Goal: Information Seeking & Learning: Learn about a topic

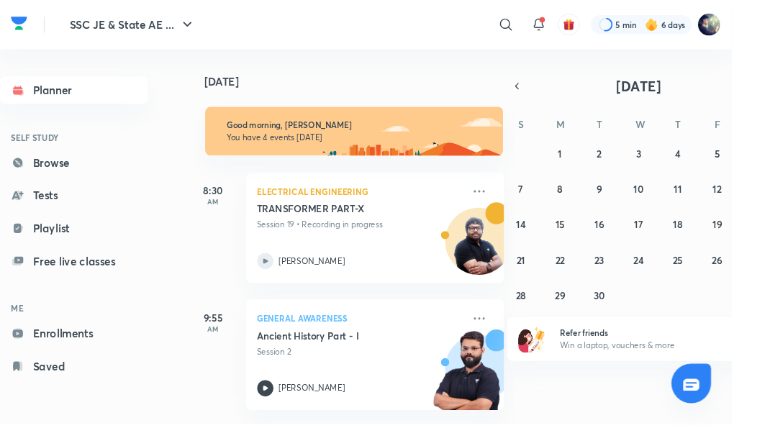
click at [741, 33] on img at bounding box center [746, 26] width 24 height 24
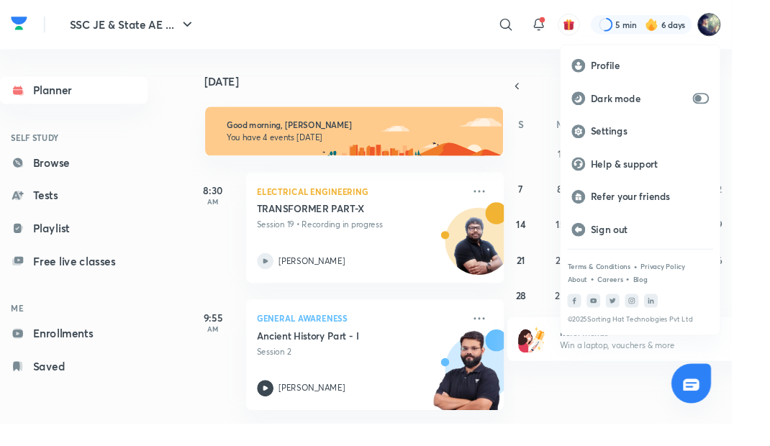
click at [657, 69] on p "Profile" at bounding box center [684, 69] width 124 height 13
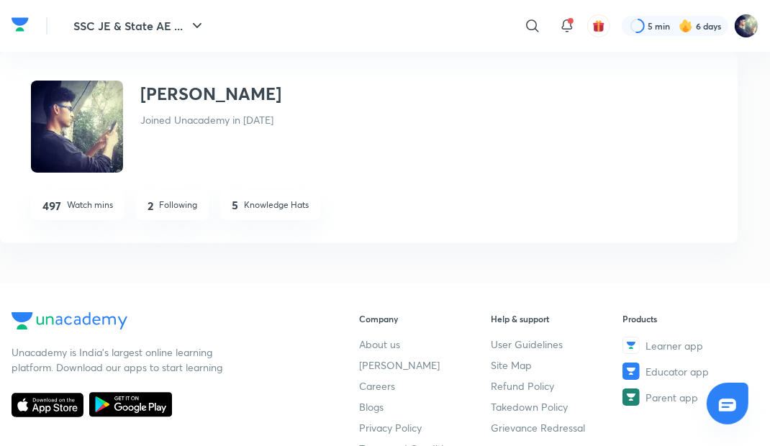
click at [697, 32] on div at bounding box center [675, 26] width 106 height 20
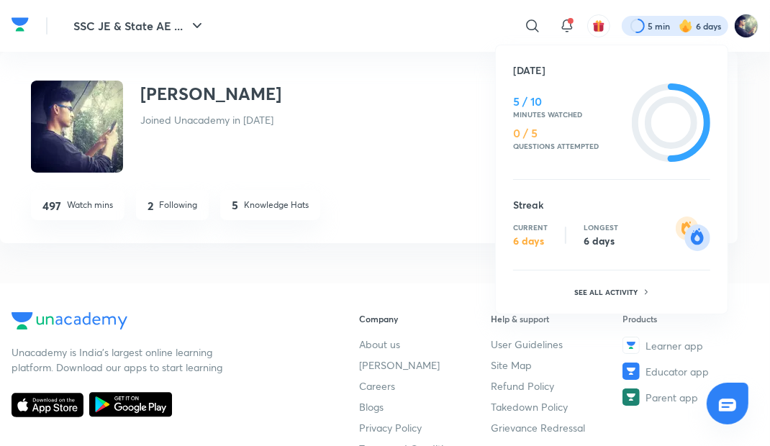
click at [618, 298] on div "See all activity" at bounding box center [612, 292] width 86 height 20
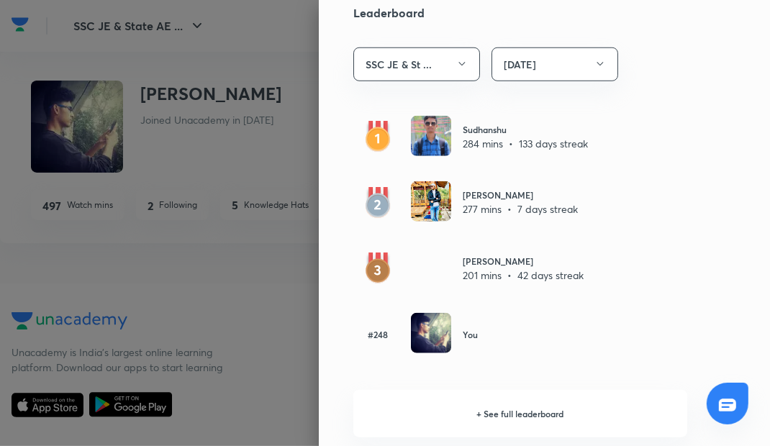
scroll to position [788, 0]
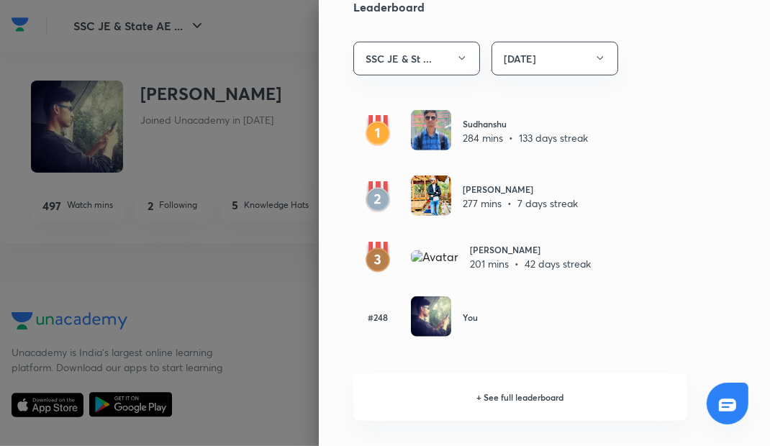
click at [250, 302] on div at bounding box center [385, 223] width 770 height 446
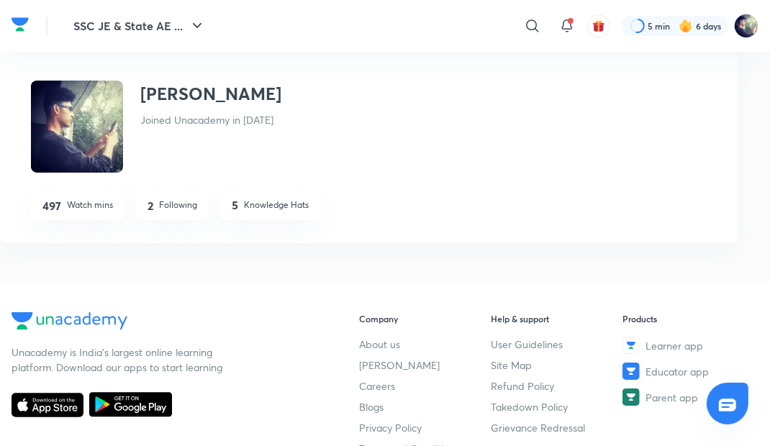
click at [748, 22] on img at bounding box center [746, 26] width 24 height 24
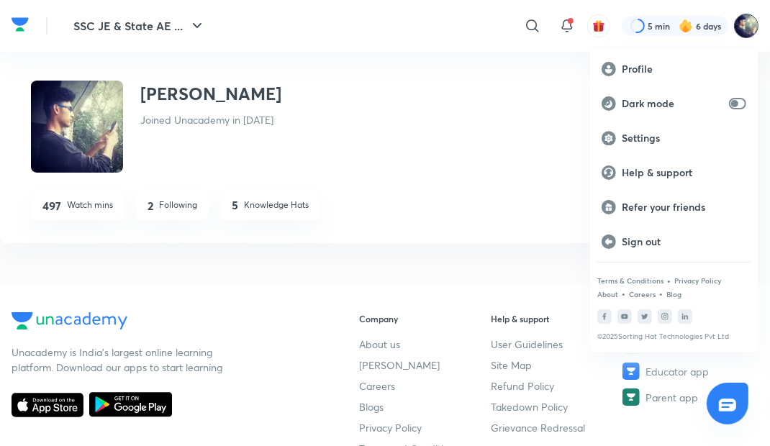
click at [647, 65] on p "Profile" at bounding box center [684, 69] width 124 height 13
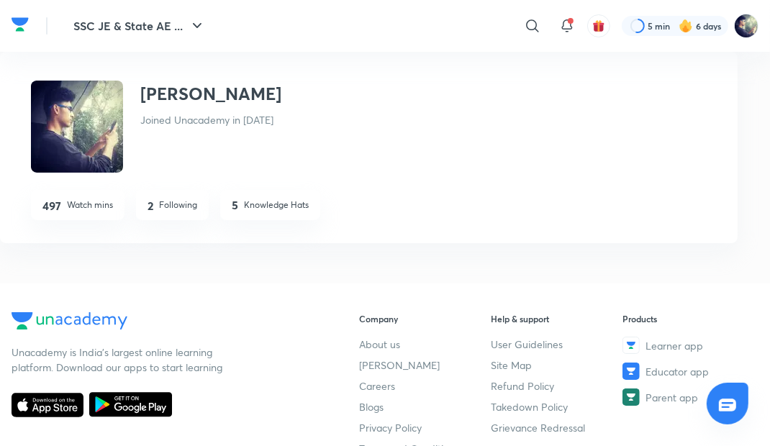
click at [742, 28] on img at bounding box center [746, 26] width 24 height 24
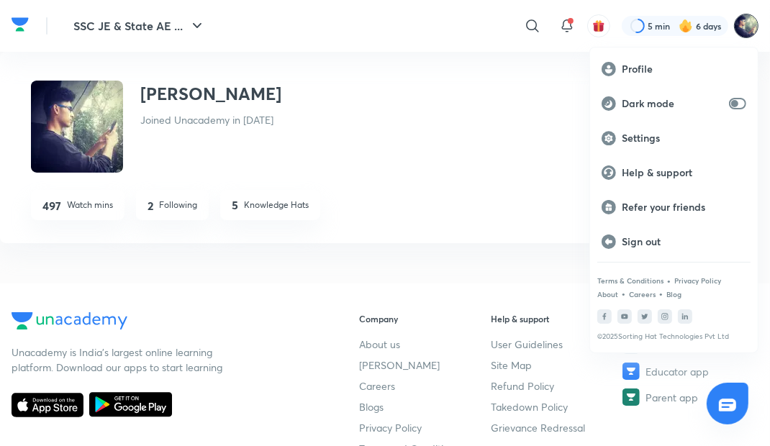
click at [637, 81] on div "Profile" at bounding box center [674, 69] width 168 height 35
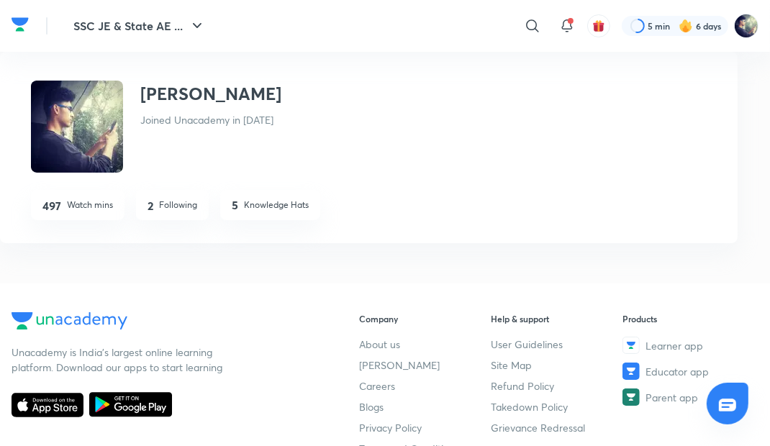
click at [688, 23] on img at bounding box center [685, 26] width 14 height 14
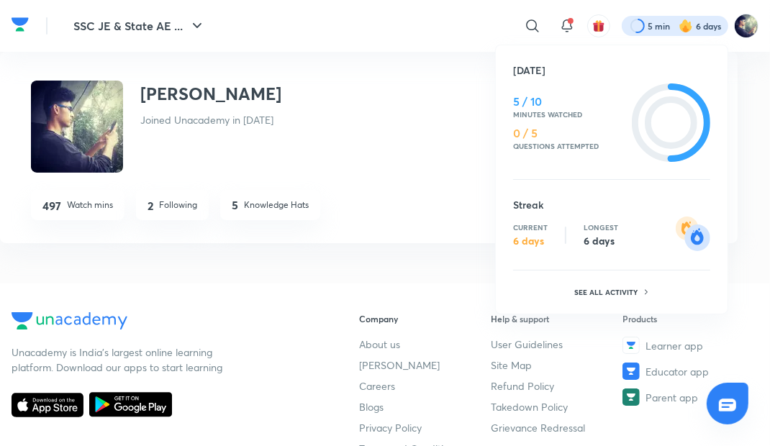
click at [619, 282] on div "See all activity" at bounding box center [612, 292] width 86 height 20
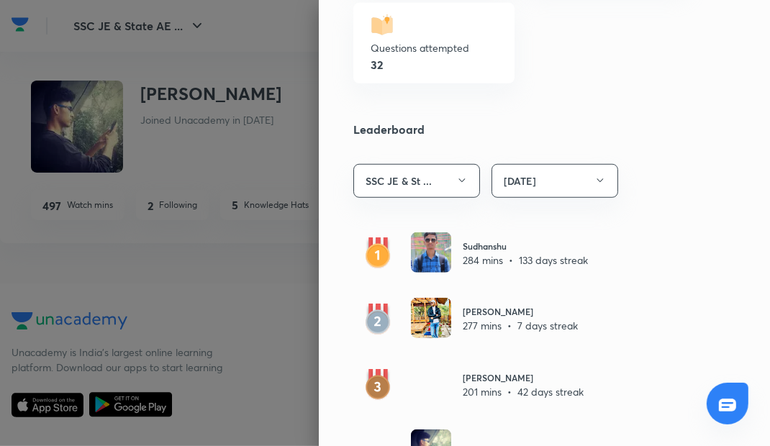
scroll to position [671, 0]
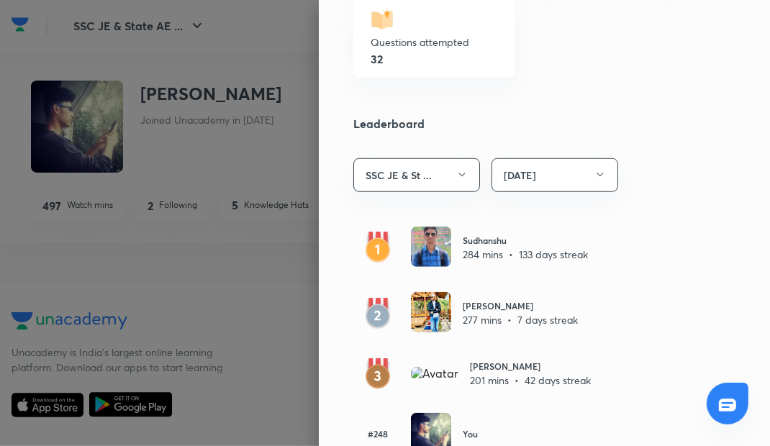
click at [570, 247] on p "284 mins • 133 days streak" at bounding box center [525, 254] width 125 height 15
click at [467, 250] on p "284 mins • 133 days streak" at bounding box center [525, 254] width 125 height 15
click at [483, 322] on p "277 mins • 7 days streak" at bounding box center [520, 319] width 115 height 15
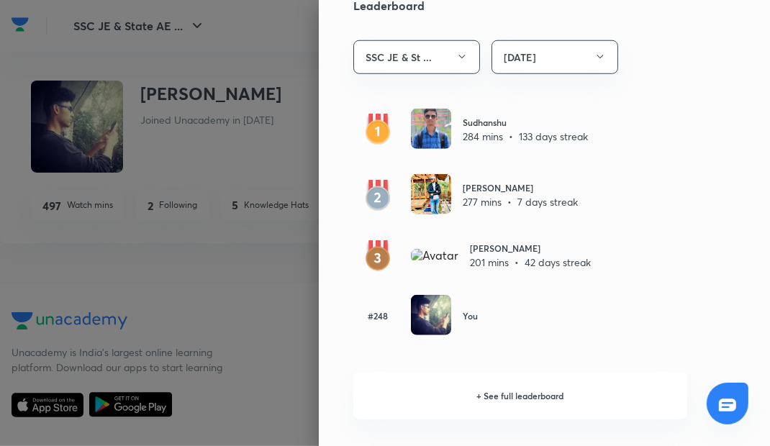
scroll to position [793, 0]
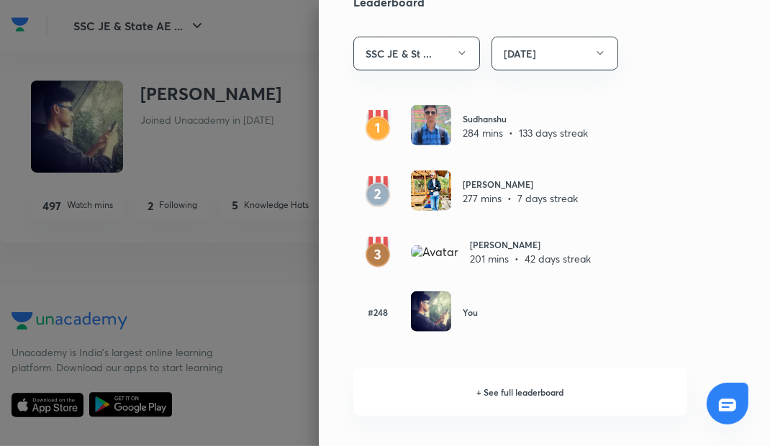
click at [228, 345] on div at bounding box center [385, 223] width 770 height 446
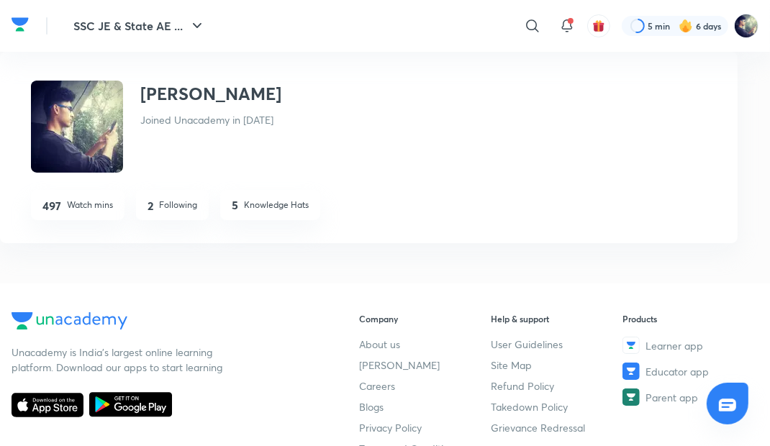
click at [153, 27] on button "SSC JE & State AE ..." at bounding box center [140, 26] width 150 height 29
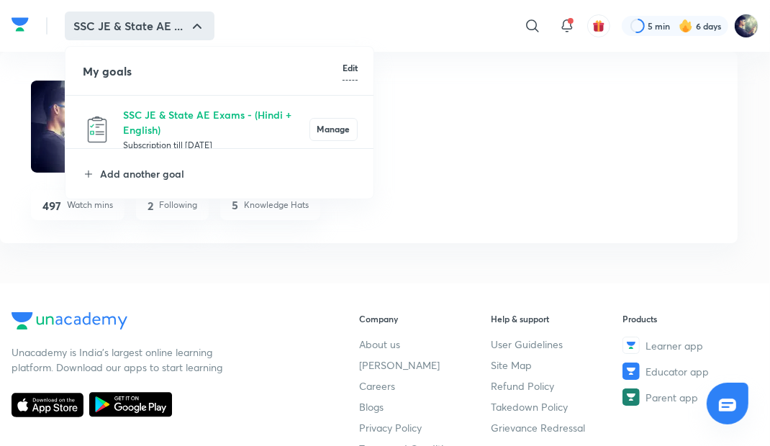
click at [209, 351] on div at bounding box center [385, 223] width 770 height 446
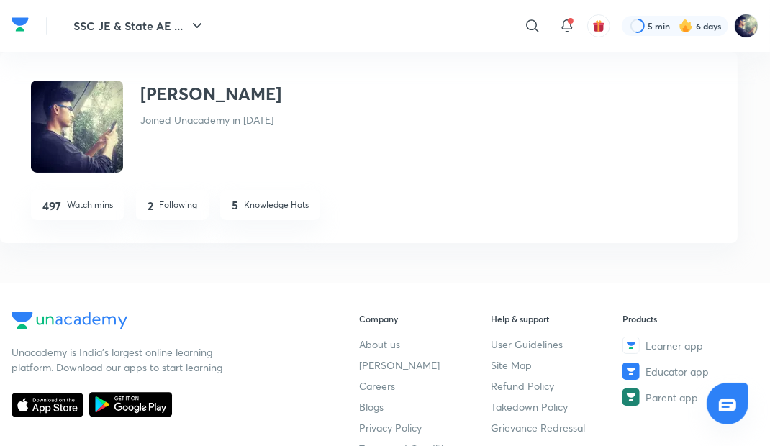
click at [565, 25] on icon at bounding box center [566, 25] width 17 height 17
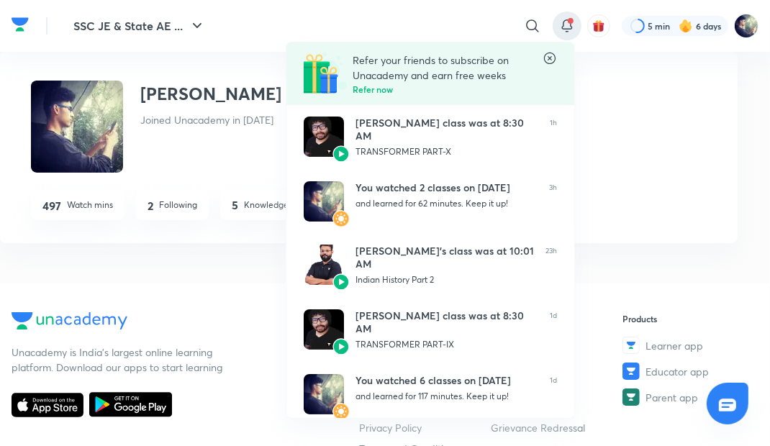
click at [193, 325] on div at bounding box center [385, 223] width 770 height 446
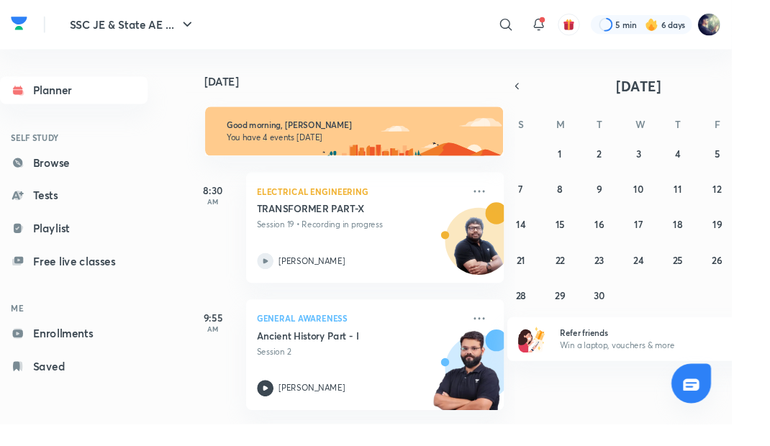
click at [22, 322] on h6 "ME" at bounding box center [77, 324] width 155 height 24
click at [72, 354] on link "Enrollments" at bounding box center [77, 351] width 155 height 29
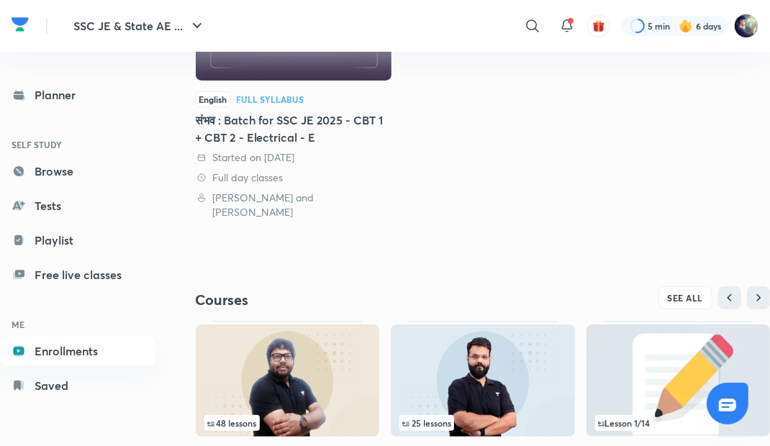
scroll to position [270, 0]
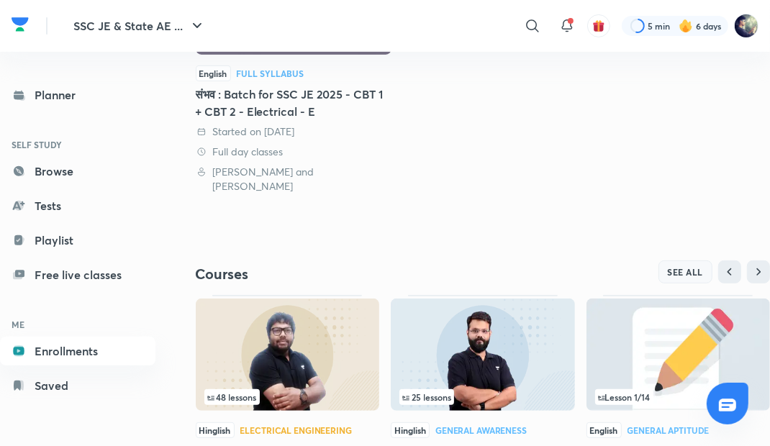
click at [673, 267] on span "SEE ALL" at bounding box center [686, 272] width 36 height 10
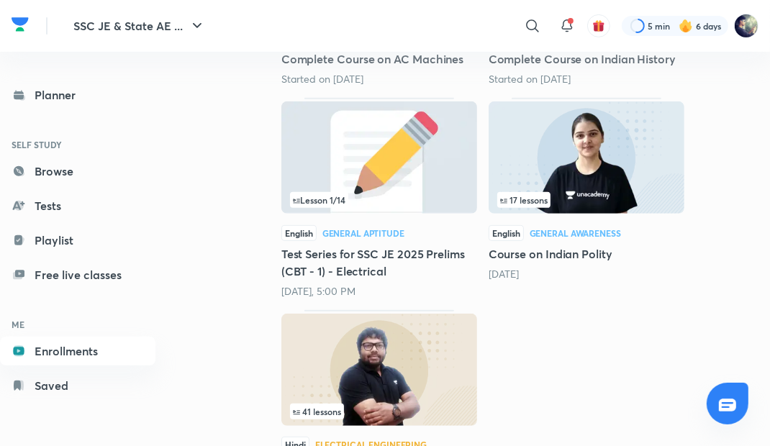
scroll to position [376, 0]
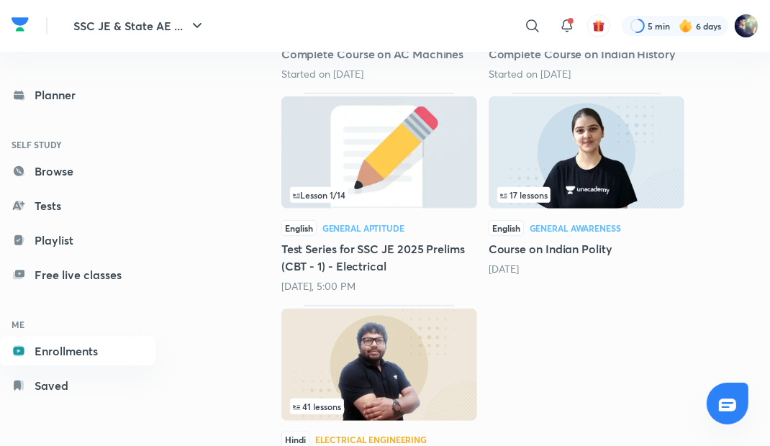
click at [427, 343] on img at bounding box center [379, 365] width 196 height 112
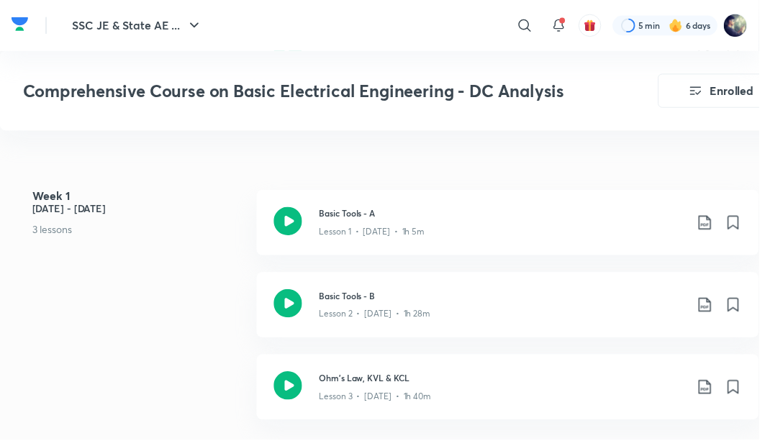
scroll to position [817, 0]
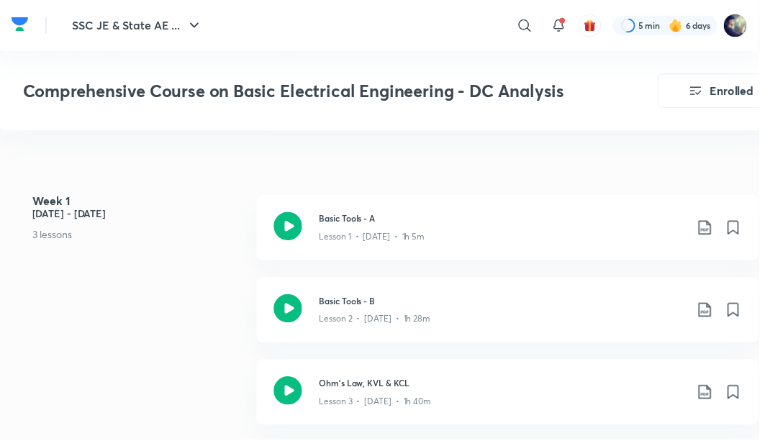
click at [304, 222] on icon at bounding box center [292, 229] width 29 height 29
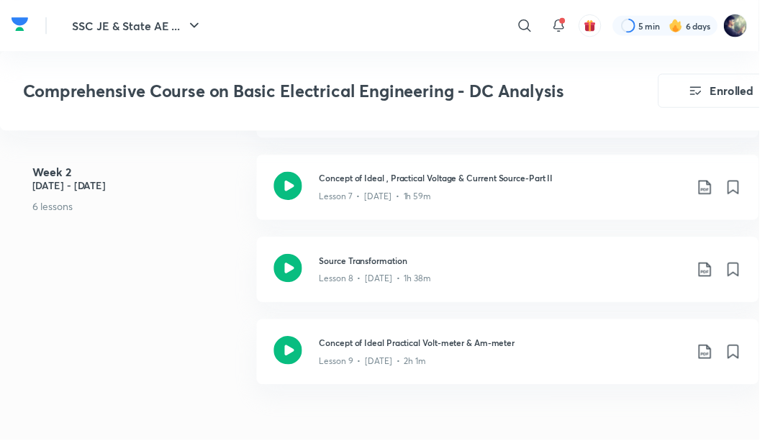
scroll to position [1439, 0]
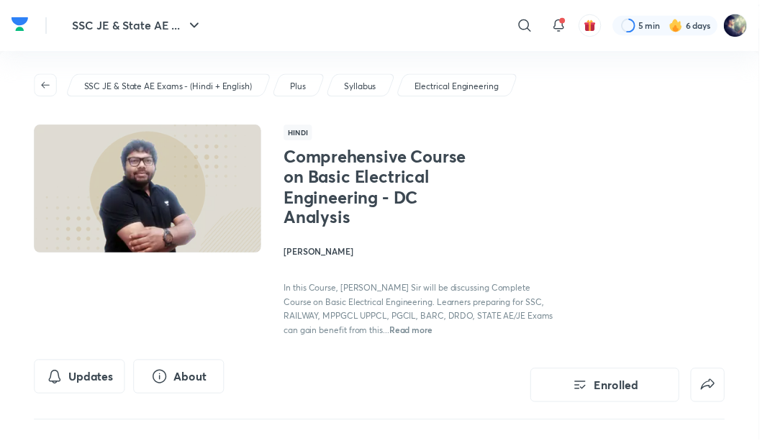
click at [42, 86] on icon "button" at bounding box center [46, 87] width 12 height 12
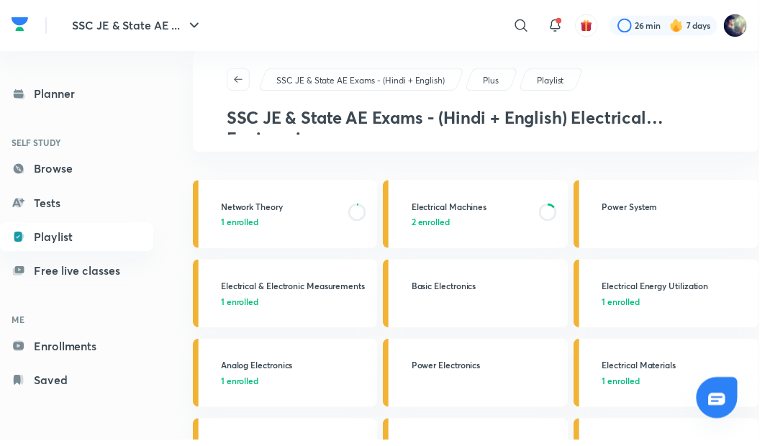
click at [58, 170] on link "Browse" at bounding box center [77, 171] width 155 height 29
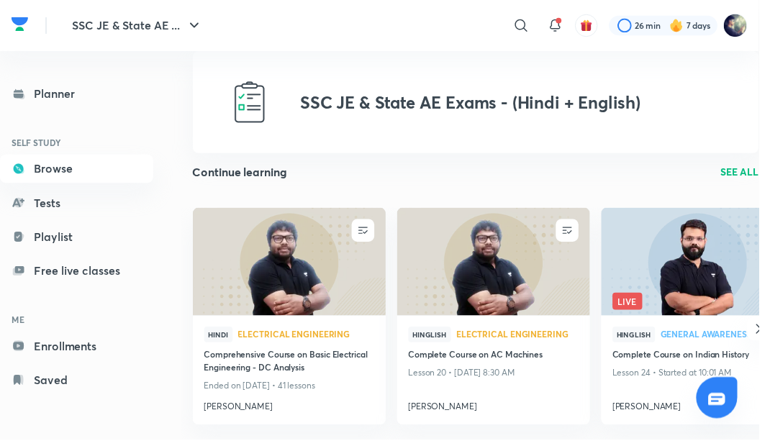
click at [91, 94] on link "Planner" at bounding box center [77, 95] width 155 height 29
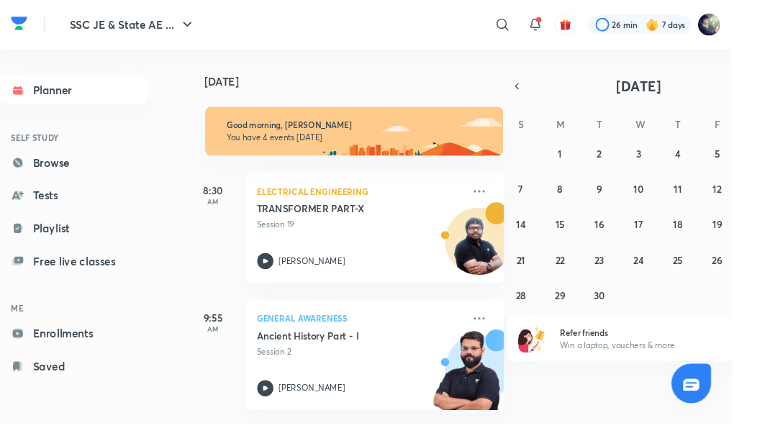
click at [322, 266] on div "[PERSON_NAME]" at bounding box center [378, 274] width 217 height 17
click at [83, 352] on link "Enrollments" at bounding box center [77, 351] width 155 height 29
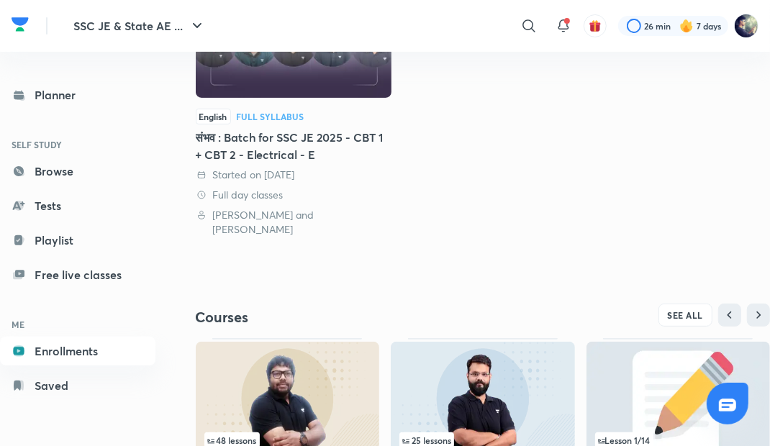
scroll to position [270, 0]
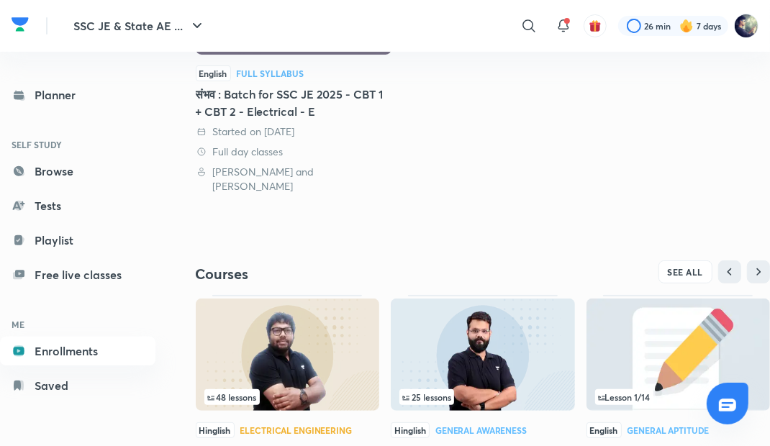
click at [302, 352] on img at bounding box center [288, 355] width 184 height 112
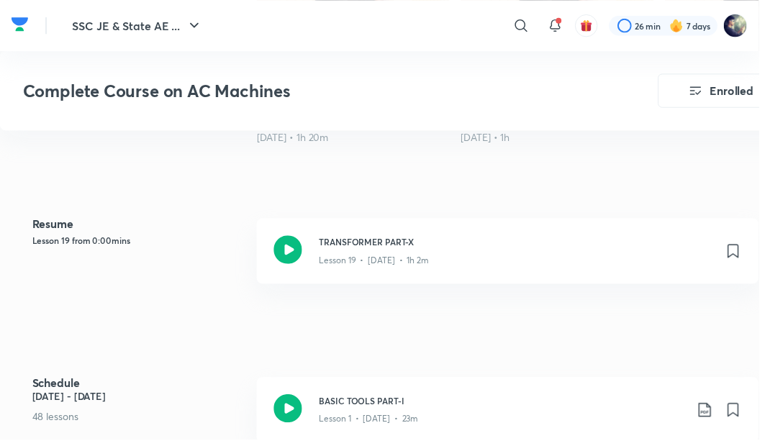
scroll to position [520, 0]
click at [297, 253] on icon at bounding box center [292, 252] width 29 height 29
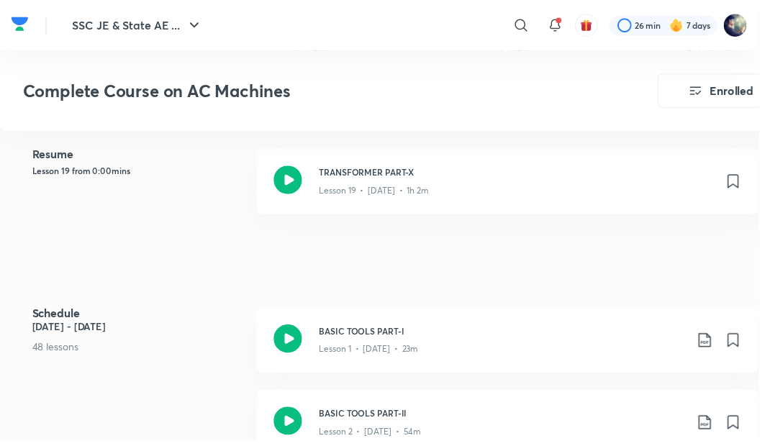
click at [301, 179] on icon at bounding box center [292, 182] width 29 height 29
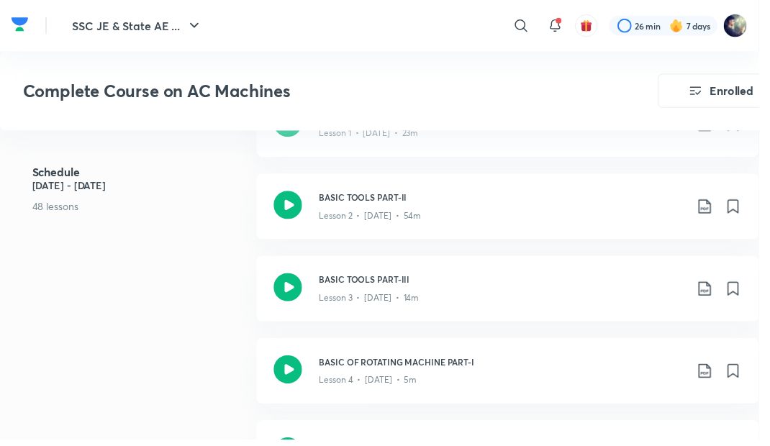
scroll to position [810, 0]
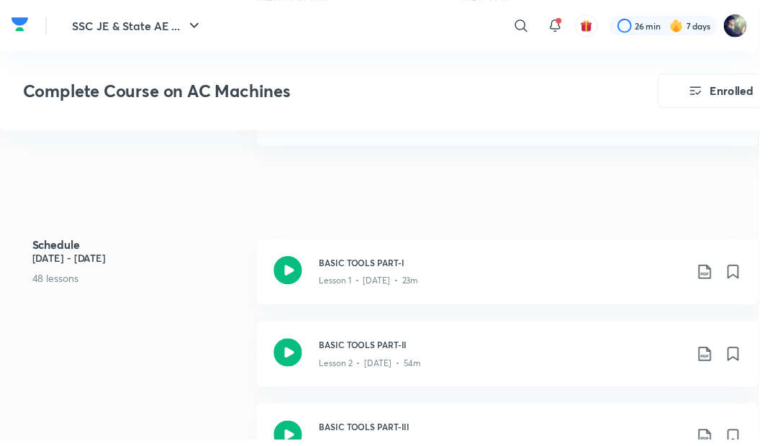
scroll to position [270, 0]
